Goal: Task Accomplishment & Management: Use online tool/utility

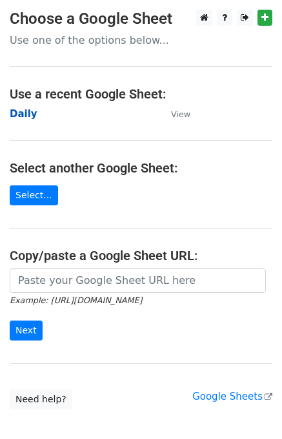
click at [24, 117] on strong "Daily" at bounding box center [24, 114] width 28 height 12
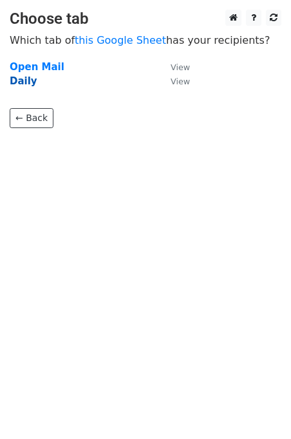
click at [21, 77] on strong "Daily" at bounding box center [24, 81] width 28 height 12
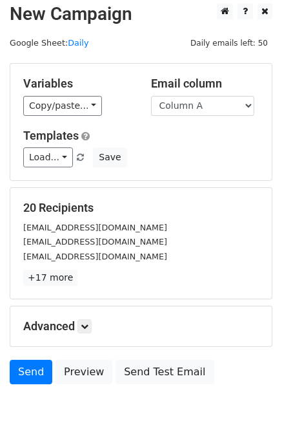
scroll to position [8, 0]
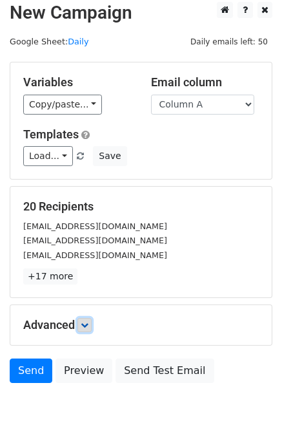
click at [88, 322] on icon at bounding box center [85, 326] width 8 height 8
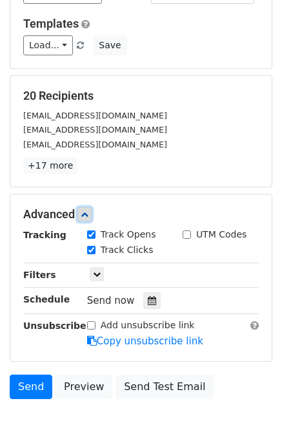
scroll to position [186, 0]
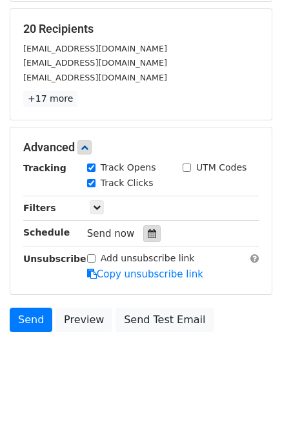
click at [148, 236] on icon at bounding box center [152, 233] width 8 height 9
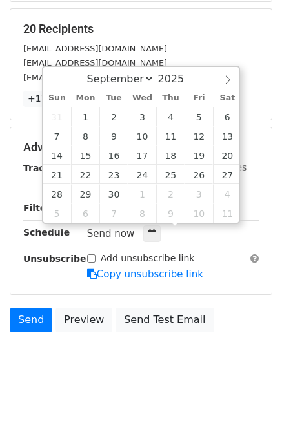
click at [90, 105] on div "Sun Mon Tue Wed Thu Fri Sat" at bounding box center [142, 98] width 198 height 18
type input "2025-09-01 15:32"
type input "03"
type input "32"
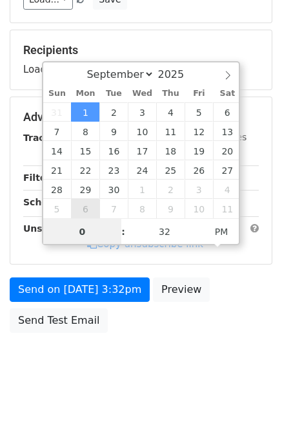
type input "03"
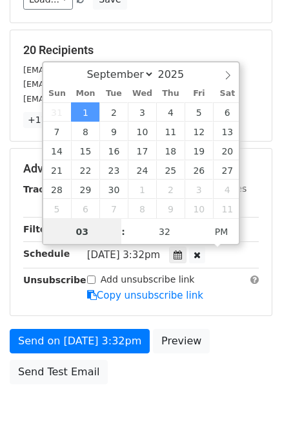
scroll to position [186, 0]
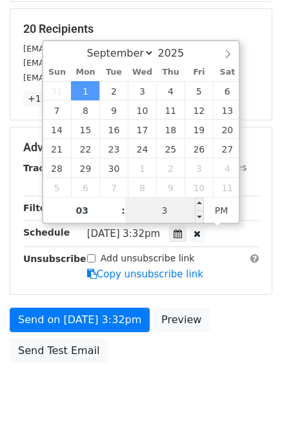
type input "35"
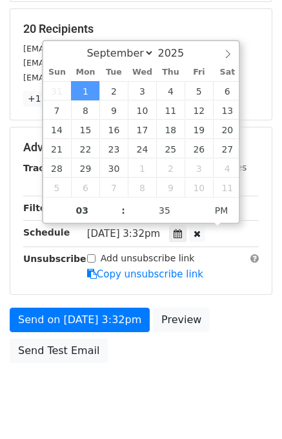
type input "2025-09-01 15:35"
click at [232, 329] on div "Send on Sep 1 at 3:32pm Preview Send Test Email" at bounding box center [141, 339] width 282 height 62
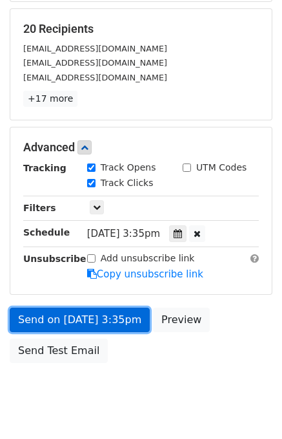
click at [75, 318] on link "Send on Sep 1 at 3:35pm" at bounding box center [80, 320] width 140 height 24
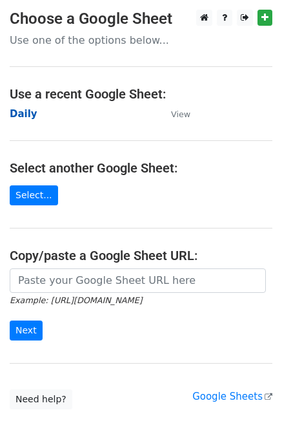
click at [21, 117] on strong "Daily" at bounding box center [24, 114] width 28 height 12
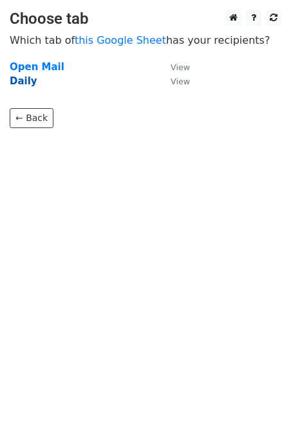
click at [14, 77] on strong "Daily" at bounding box center [24, 81] width 28 height 12
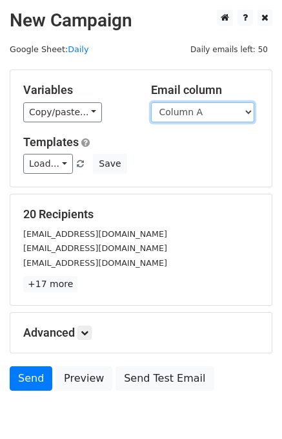
click at [215, 102] on select "Column A Column B Column C Column D Column E" at bounding box center [202, 112] width 103 height 20
select select "Column B"
click at [151, 102] on select "Column A Column B Column C Column D Column E" at bounding box center [202, 112] width 103 height 20
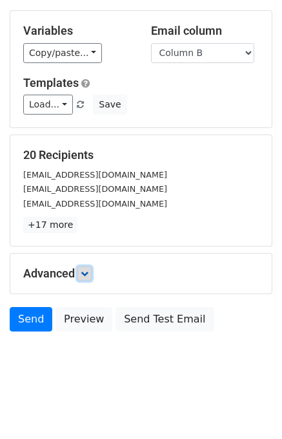
click at [92, 274] on link at bounding box center [84, 274] width 14 height 14
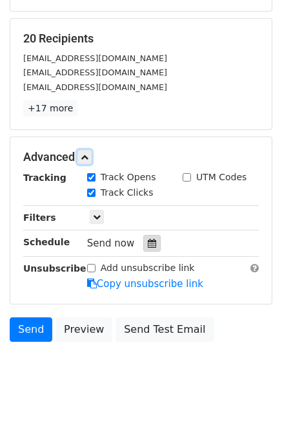
scroll to position [182, 0]
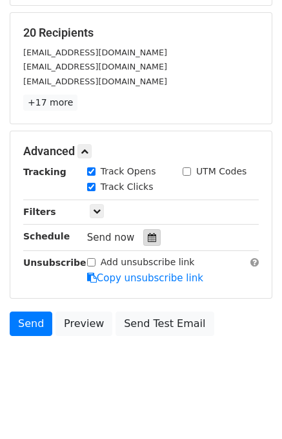
click at [149, 235] on div at bounding box center [151, 237] width 17 height 17
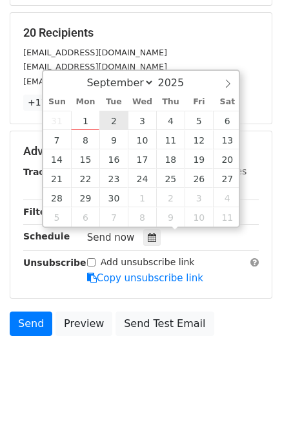
type input "2025-09-02 12:00"
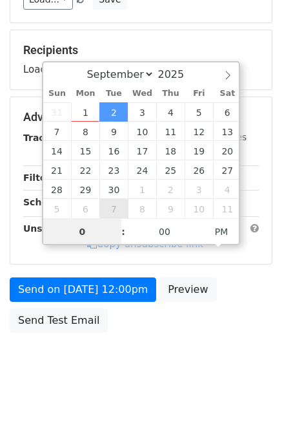
type input "02"
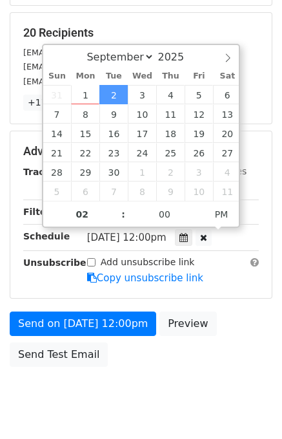
type input "2025-09-02 14:00"
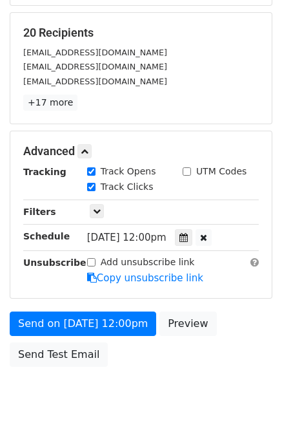
click at [227, 323] on div "Send on Sep 2 at 12:00pm Preview Send Test Email" at bounding box center [141, 343] width 282 height 62
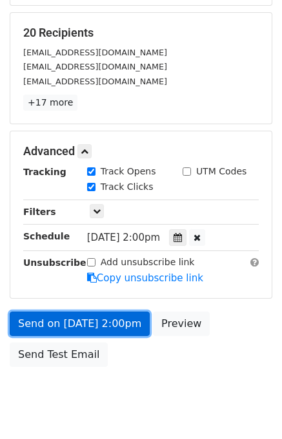
click at [126, 320] on link "Send on Sep 2 at 2:00pm" at bounding box center [80, 324] width 140 height 24
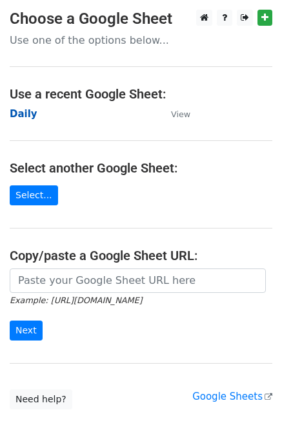
click at [23, 118] on strong "Daily" at bounding box center [24, 114] width 28 height 12
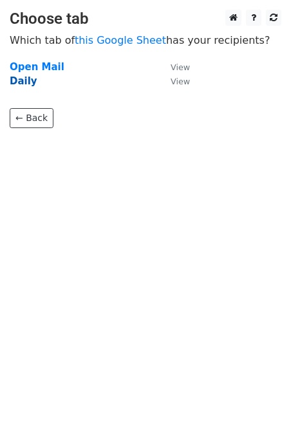
click at [20, 79] on strong "Daily" at bounding box center [24, 81] width 28 height 12
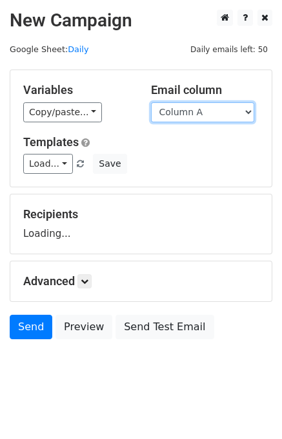
click at [191, 113] on select "Column A Column B Column C Column D Column E" at bounding box center [202, 112] width 103 height 20
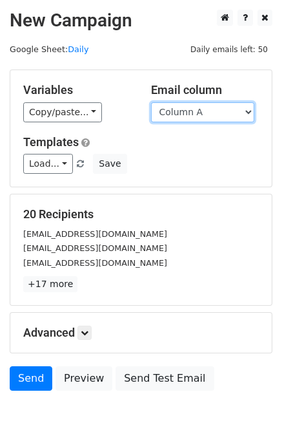
click at [203, 117] on select "Column A Column B Column C Column D Column E" at bounding box center [202, 112] width 103 height 20
select select "Column C"
click at [151, 102] on select "Column A Column B Column C Column D Column E" at bounding box center [202, 112] width 103 height 20
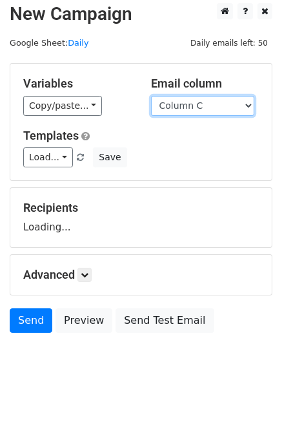
scroll to position [8, 0]
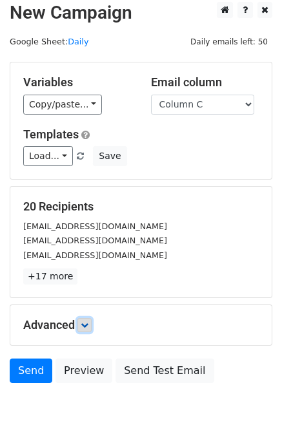
click at [88, 322] on icon at bounding box center [85, 326] width 8 height 8
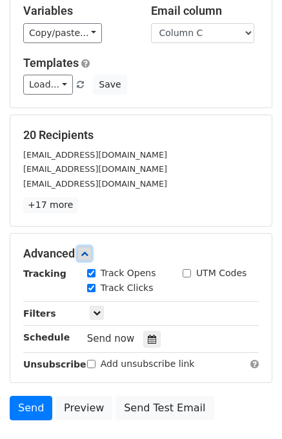
scroll to position [142, 0]
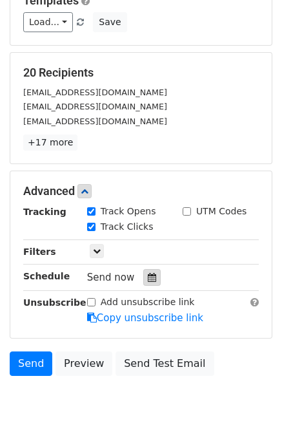
click at [148, 279] on icon at bounding box center [152, 277] width 8 height 9
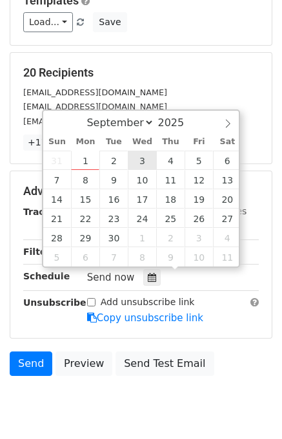
type input "2025-09-03 12:00"
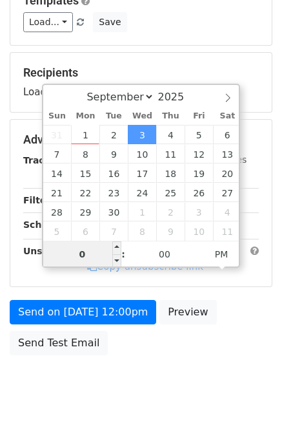
type input "03"
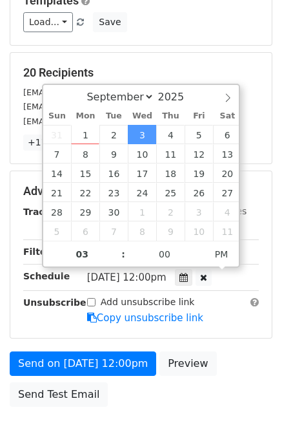
type input "2025-09-03 15:00"
click at [220, 352] on div "Send on Sep 3 at 12:00pm Preview Send Test Email" at bounding box center [141, 383] width 282 height 62
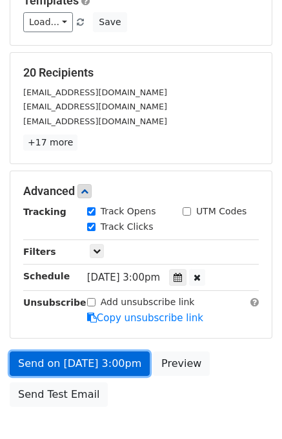
click at [70, 359] on link "Send on Sep 3 at 3:00pm" at bounding box center [80, 364] width 140 height 24
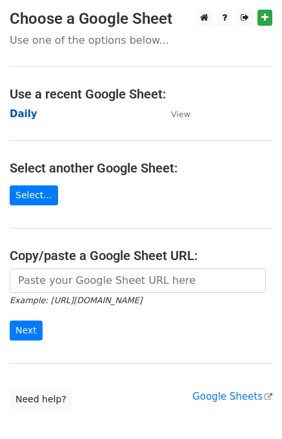
click at [18, 114] on strong "Daily" at bounding box center [24, 114] width 28 height 12
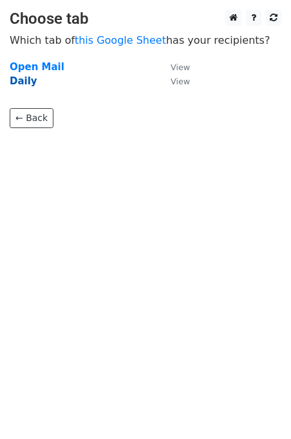
click at [21, 81] on strong "Daily" at bounding box center [24, 81] width 28 height 12
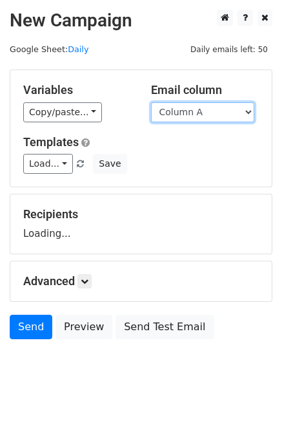
click at [186, 110] on select "Column A Column B Column C Column D Column E" at bounding box center [202, 112] width 103 height 20
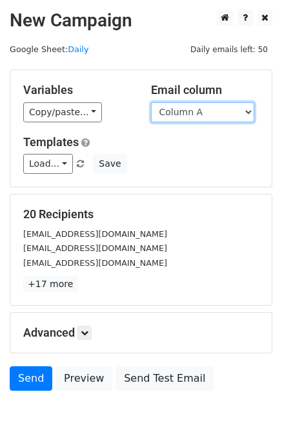
drag, startPoint x: 185, startPoint y: 104, endPoint x: 187, endPoint y: 121, distance: 16.2
click at [185, 104] on select "Column A Column B Column C Column D Column E" at bounding box center [202, 112] width 103 height 20
select select "Column D"
click at [151, 102] on select "Column A Column B Column C Column D Column E" at bounding box center [202, 112] width 103 height 20
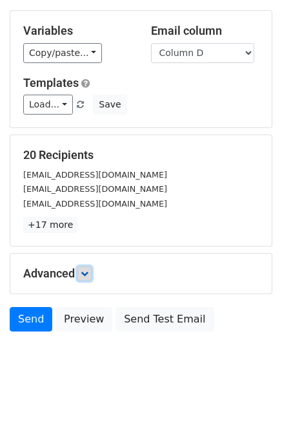
click at [92, 273] on link at bounding box center [84, 274] width 14 height 14
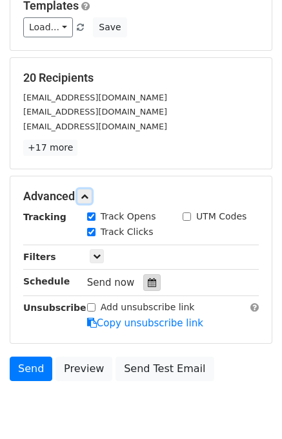
scroll to position [138, 0]
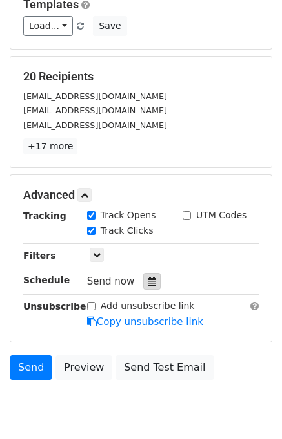
click at [148, 280] on icon at bounding box center [152, 281] width 8 height 9
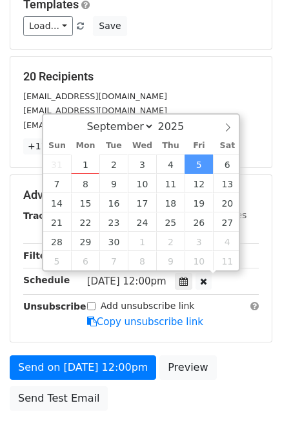
scroll to position [0, 0]
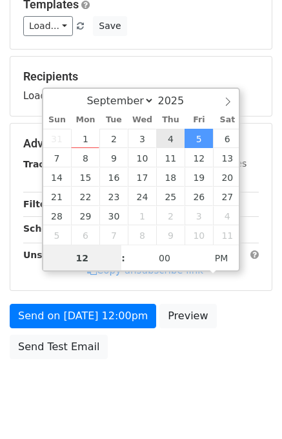
type input "2025-09-04 12:00"
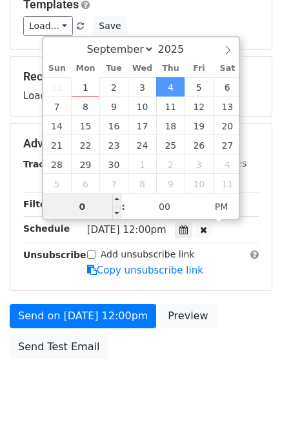
type input "04"
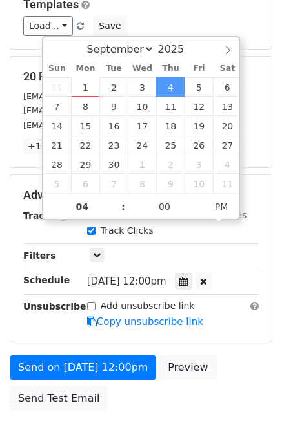
type input "2025-09-04 16:00"
click at [226, 356] on div "Send on Sep 4 at 12:00pm Preview Send Test Email" at bounding box center [141, 387] width 282 height 62
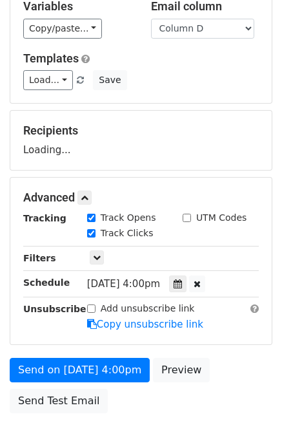
scroll to position [164, 0]
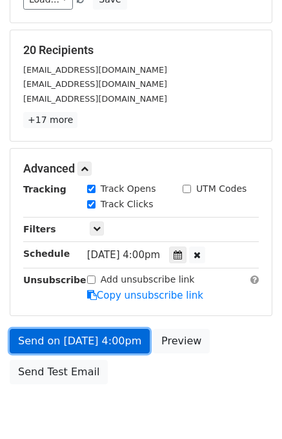
click at [109, 341] on link "Send on Sep 4 at 4:00pm" at bounding box center [80, 341] width 140 height 24
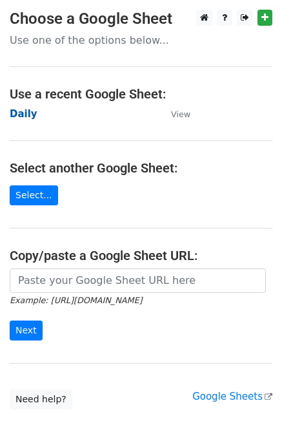
click at [26, 115] on strong "Daily" at bounding box center [24, 114] width 28 height 12
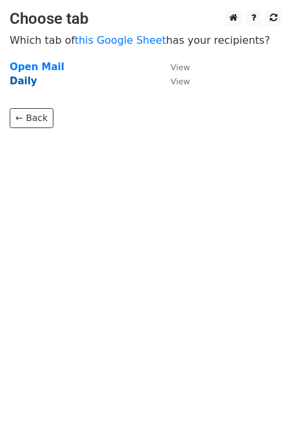
click at [21, 86] on strong "Daily" at bounding box center [24, 81] width 28 height 12
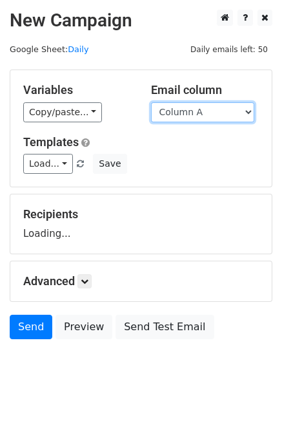
click at [213, 110] on select "Column A Column B Column C Column D Column E" at bounding box center [202, 112] width 103 height 20
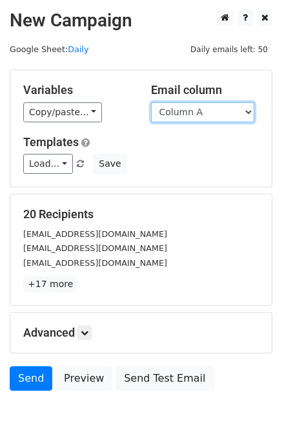
click at [207, 111] on select "Column A Column B Column C Column D Column E" at bounding box center [202, 112] width 103 height 20
select select "Column E"
click at [151, 102] on select "Column A Column B Column C Column D Column E" at bounding box center [202, 112] width 103 height 20
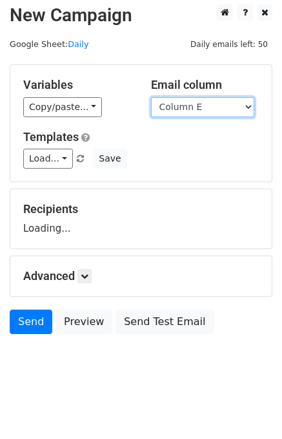
scroll to position [8, 0]
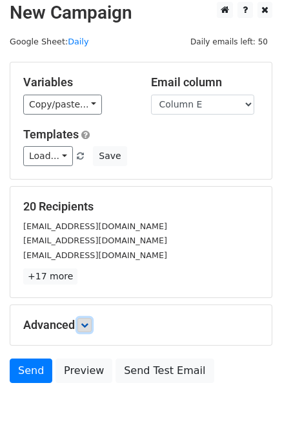
click at [88, 325] on icon at bounding box center [85, 326] width 8 height 8
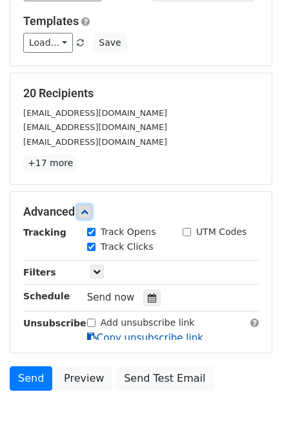
scroll to position [166, 0]
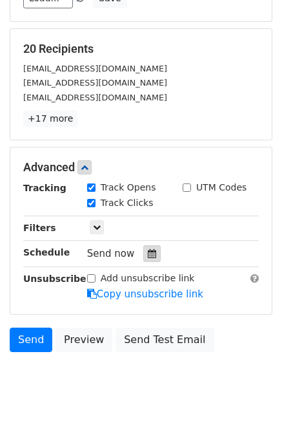
click at [149, 253] on div at bounding box center [151, 254] width 17 height 17
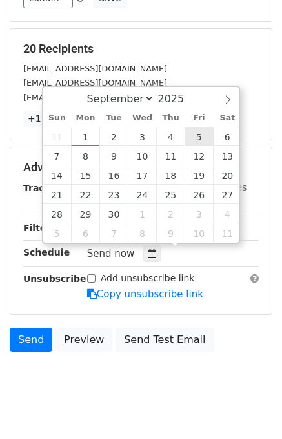
type input "[DATE] 12:00"
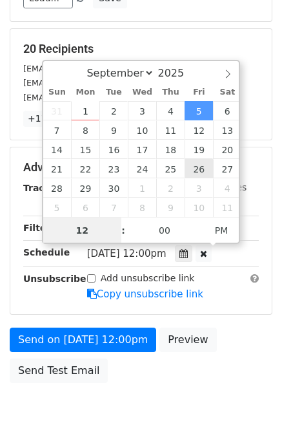
scroll to position [0, 0]
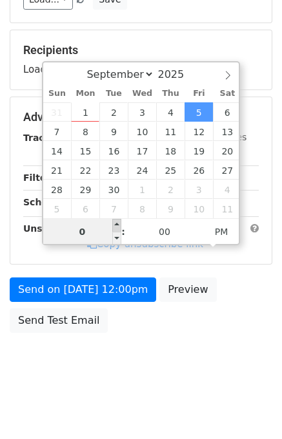
type input "05"
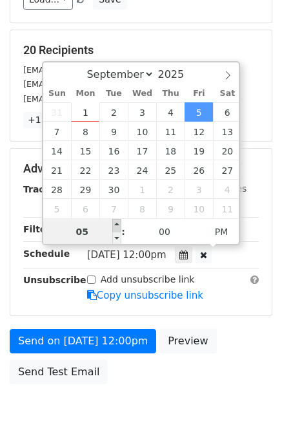
scroll to position [166, 0]
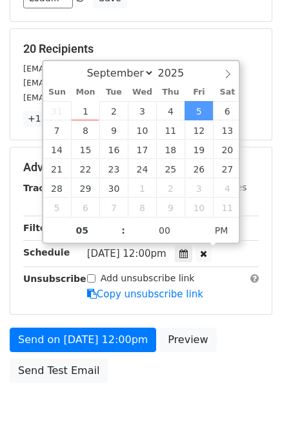
type input "[DATE] 17:00"
click at [222, 335] on div "Send on [DATE] 12:00pm Preview Send Test Email" at bounding box center [141, 359] width 282 height 62
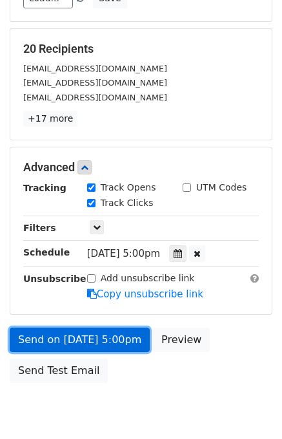
click at [92, 336] on link "Send on [DATE] 5:00pm" at bounding box center [80, 340] width 140 height 24
